Goal: Check status: Check status

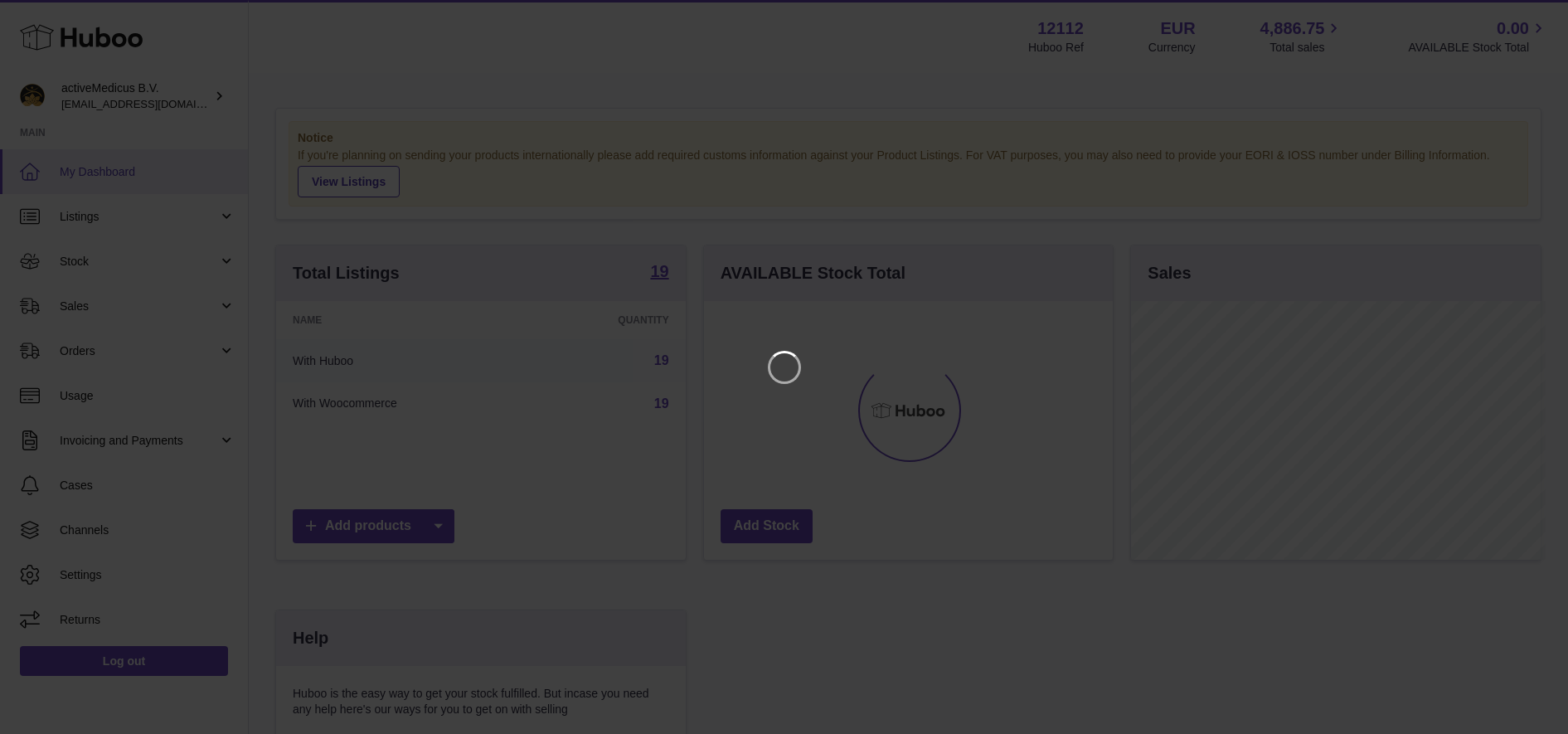
scroll to position [259, 415]
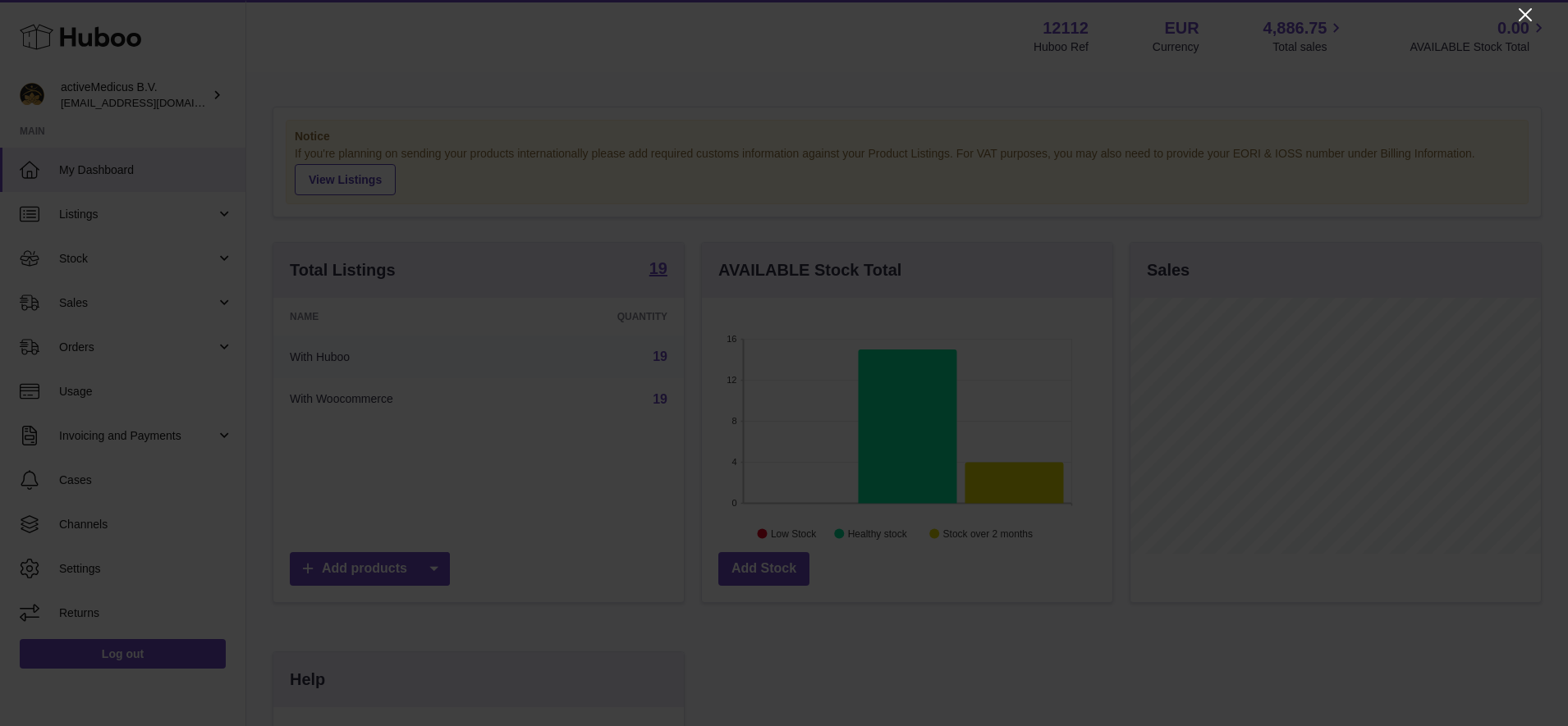
click at [1522, 13] on icon "Close" at bounding box center [1525, 14] width 13 height 13
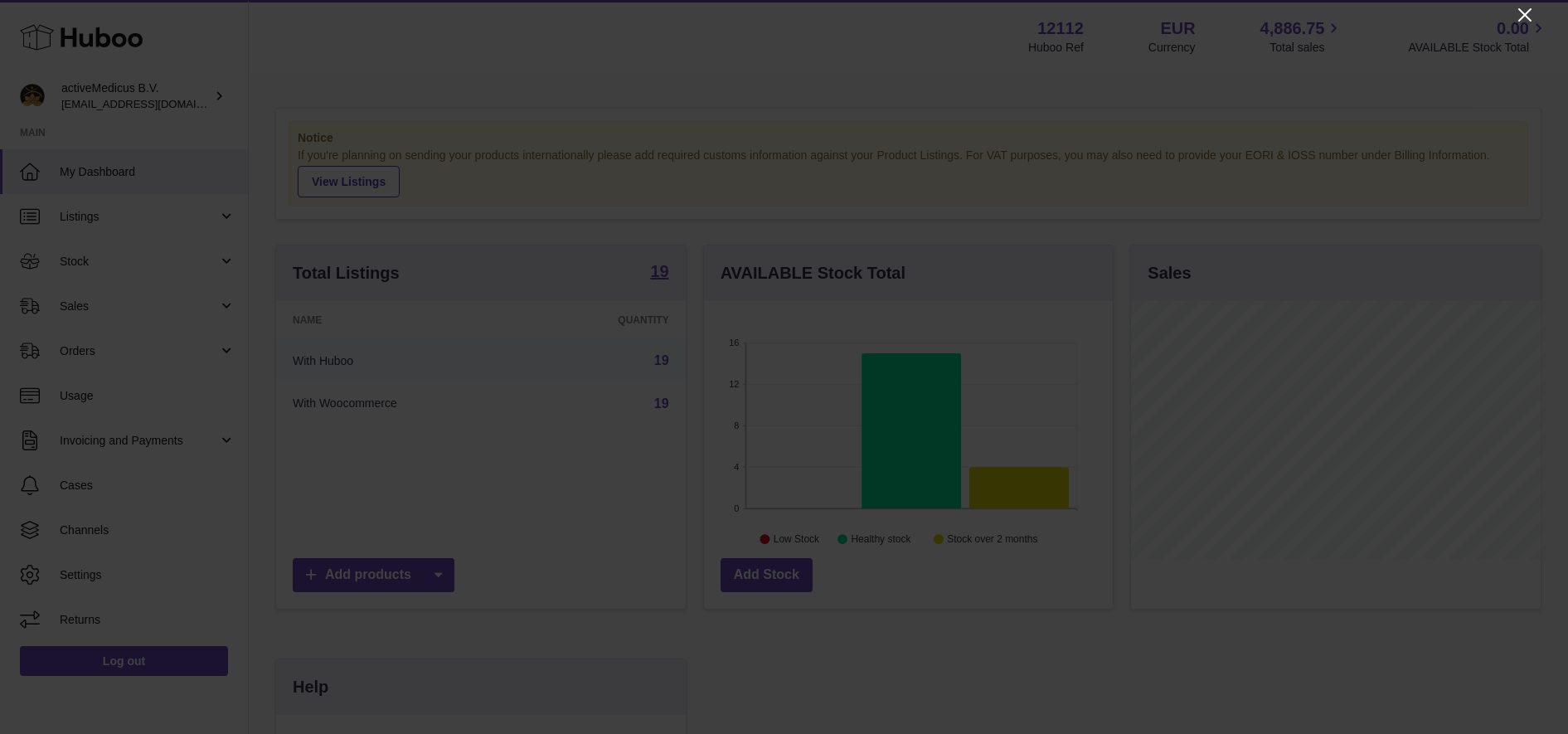
scroll to position [829461, 829000]
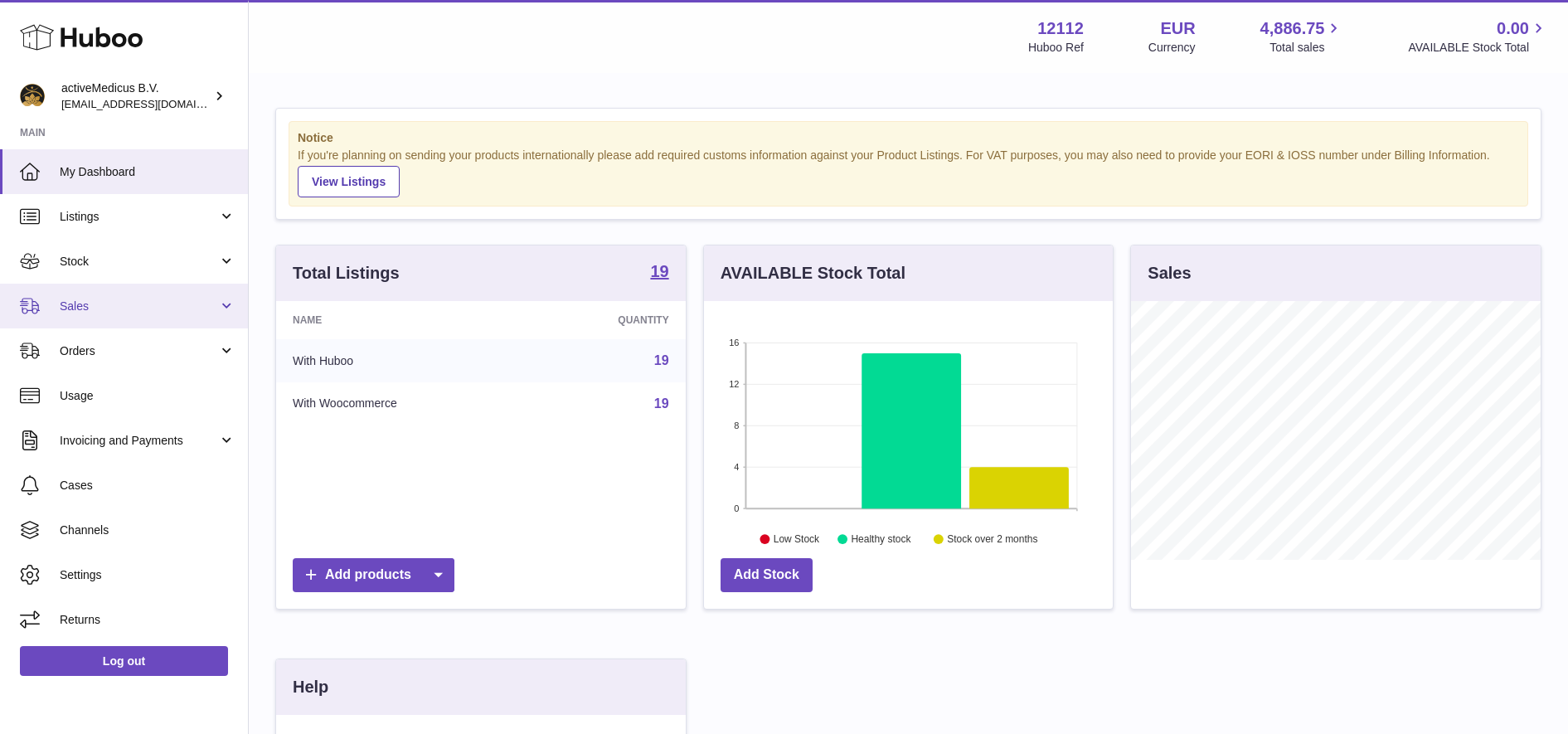
click at [60, 300] on span "Sales" at bounding box center [139, 306] width 159 height 15
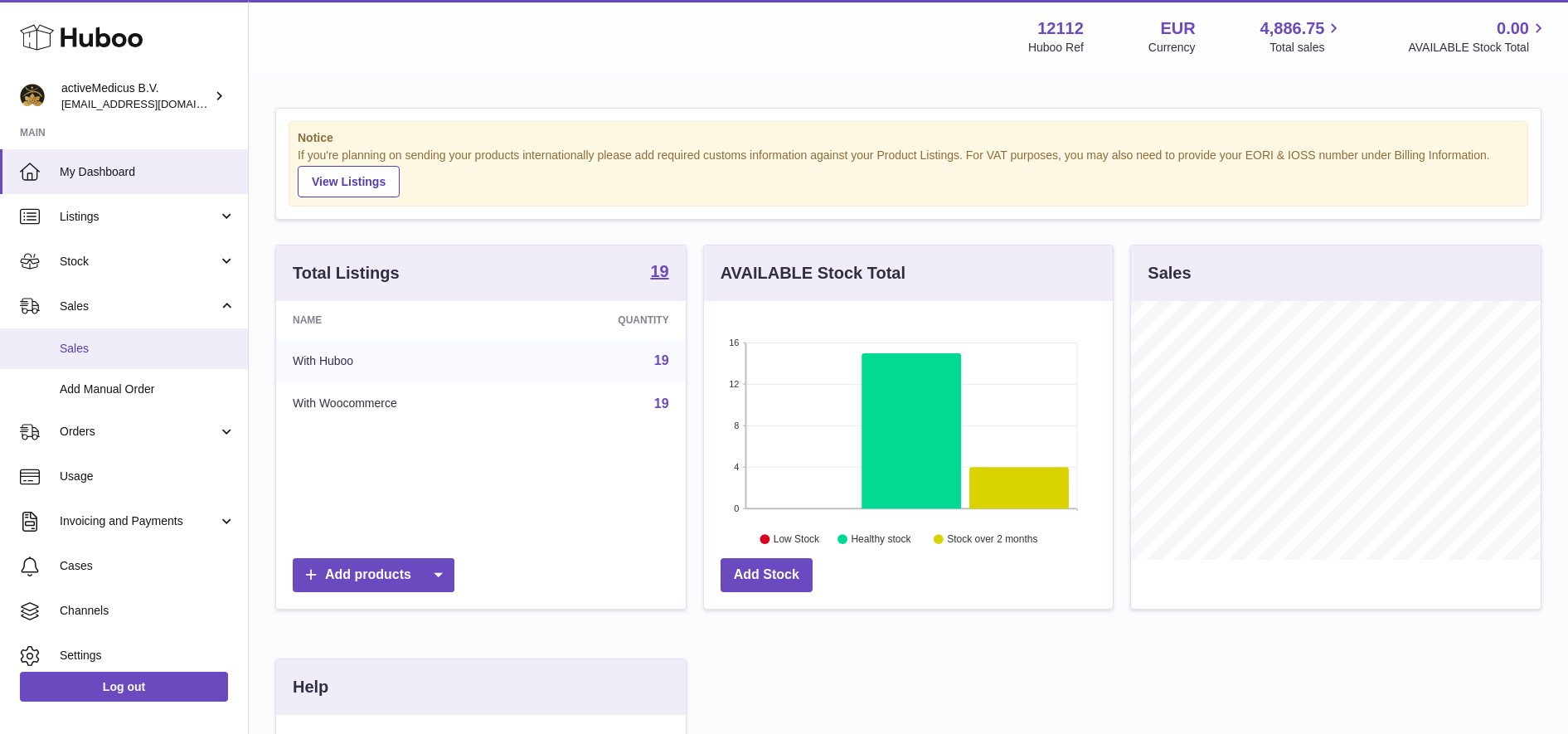
click at [103, 362] on link "Sales" at bounding box center [124, 349] width 248 height 41
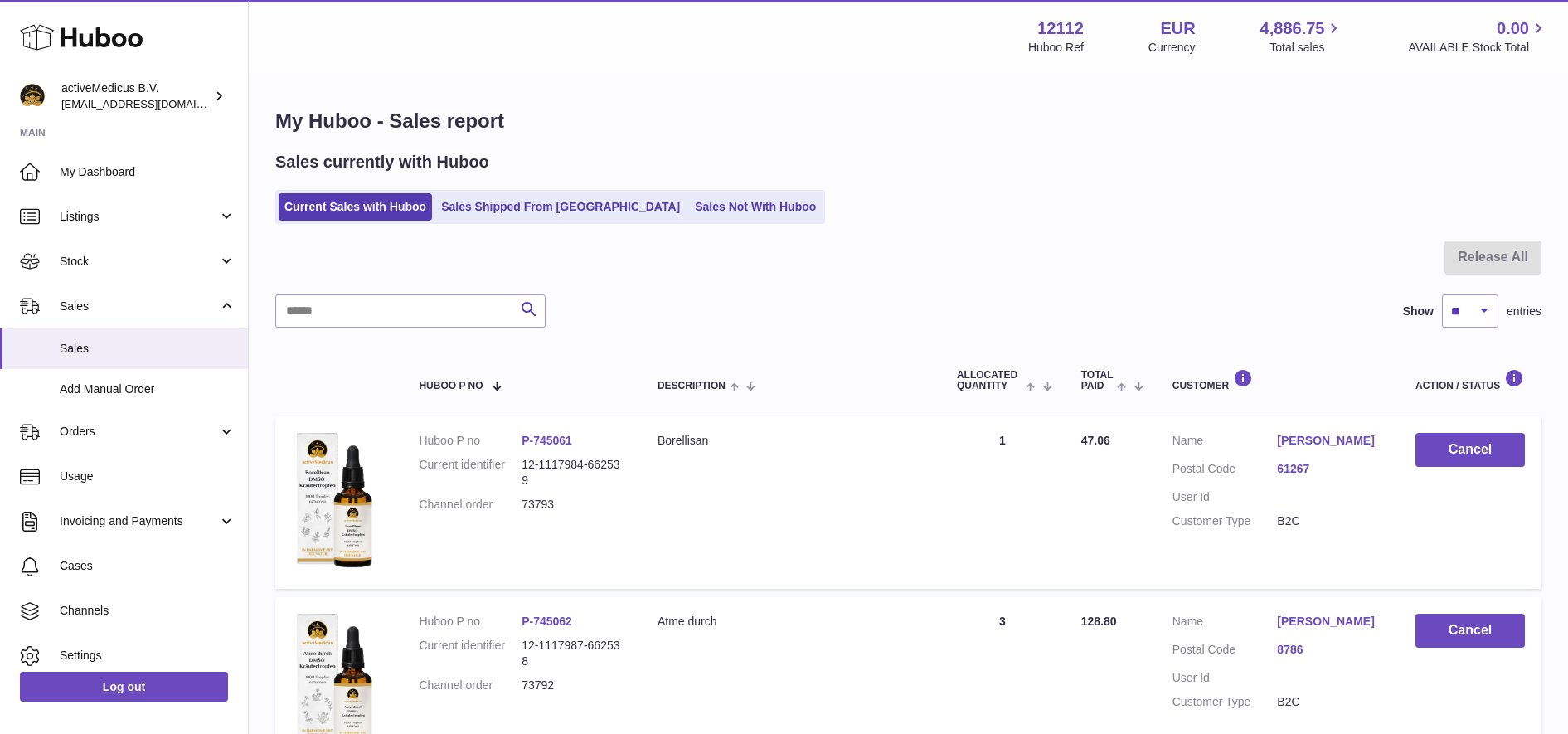
click at [494, 222] on ul "Current Sales with Huboo Sales Shipped From Huboo Sales Not With Huboo" at bounding box center [550, 208] width 550 height 34
click at [495, 215] on link "Sales Shipped From [GEOGRAPHIC_DATA]" at bounding box center [561, 207] width 251 height 27
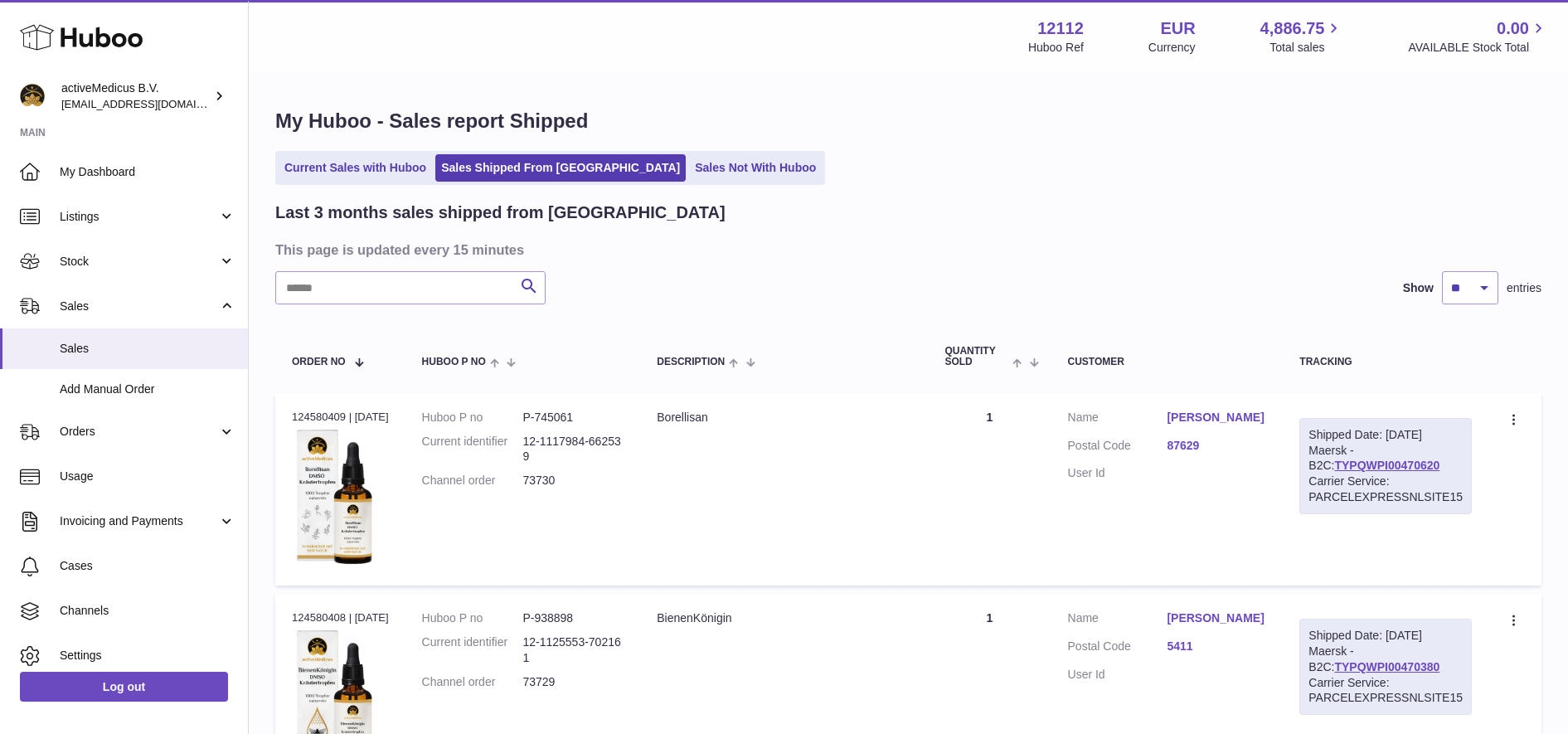
click at [399, 290] on input "text" at bounding box center [410, 287] width 270 height 34
paste input "*****"
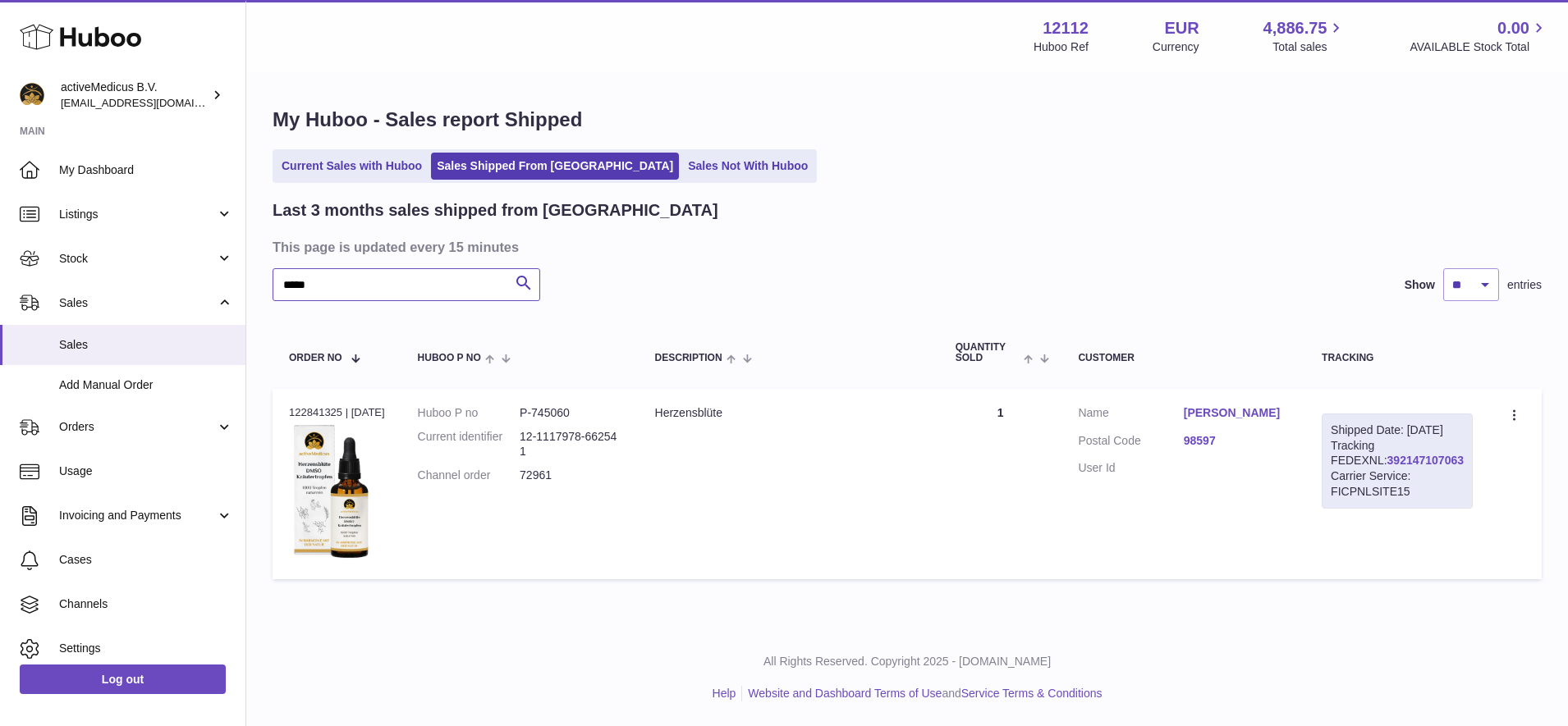
type input "*****"
click at [1393, 467] on link "392147107063" at bounding box center [1425, 460] width 76 height 13
click at [322, 413] on div "Order no 122841325 | [DATE]" at bounding box center [336, 412] width 96 height 14
click at [323, 413] on div "Order no 122841325 | [DATE]" at bounding box center [336, 412] width 96 height 14
copy div "122841325"
